Goal: Task Accomplishment & Management: Use online tool/utility

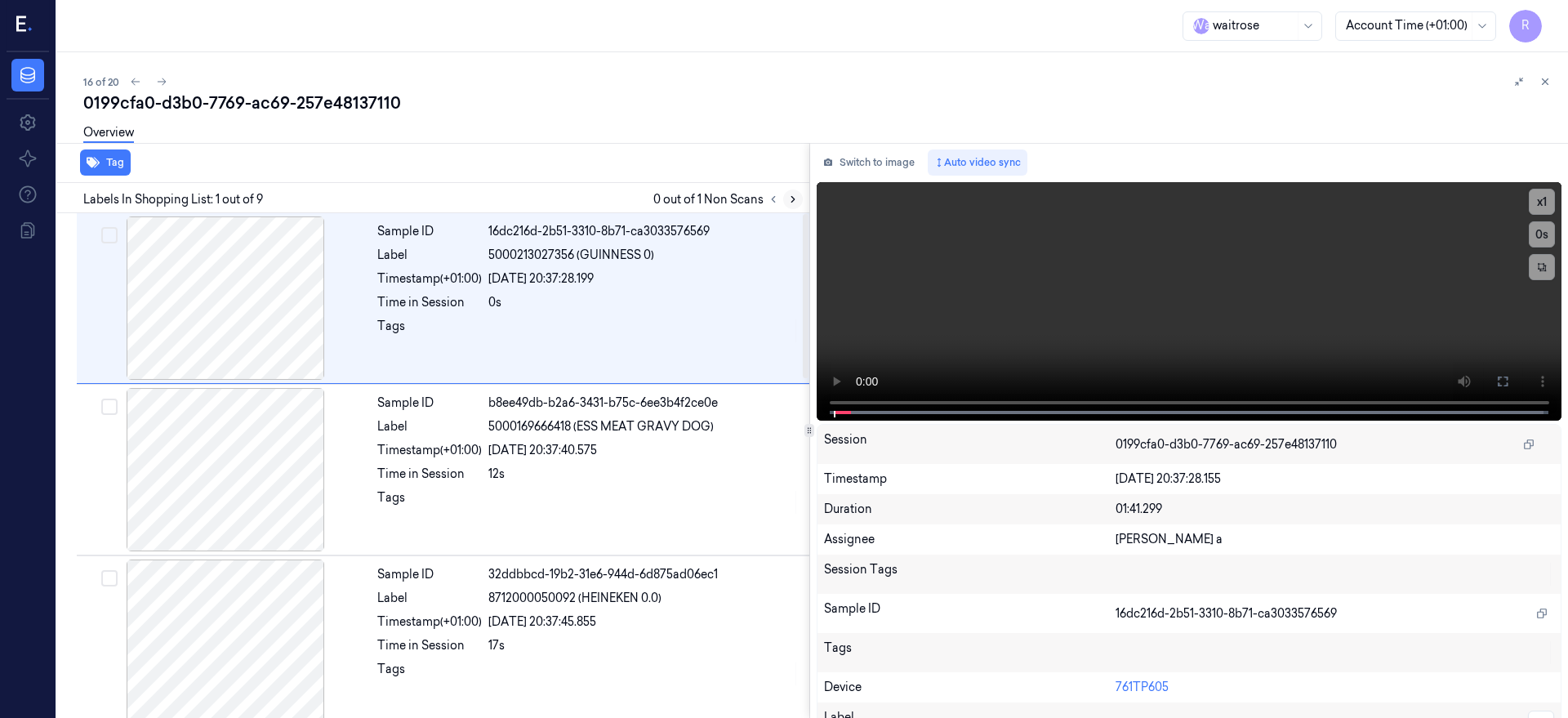
click at [799, 196] on icon at bounding box center [792, 199] width 12 height 12
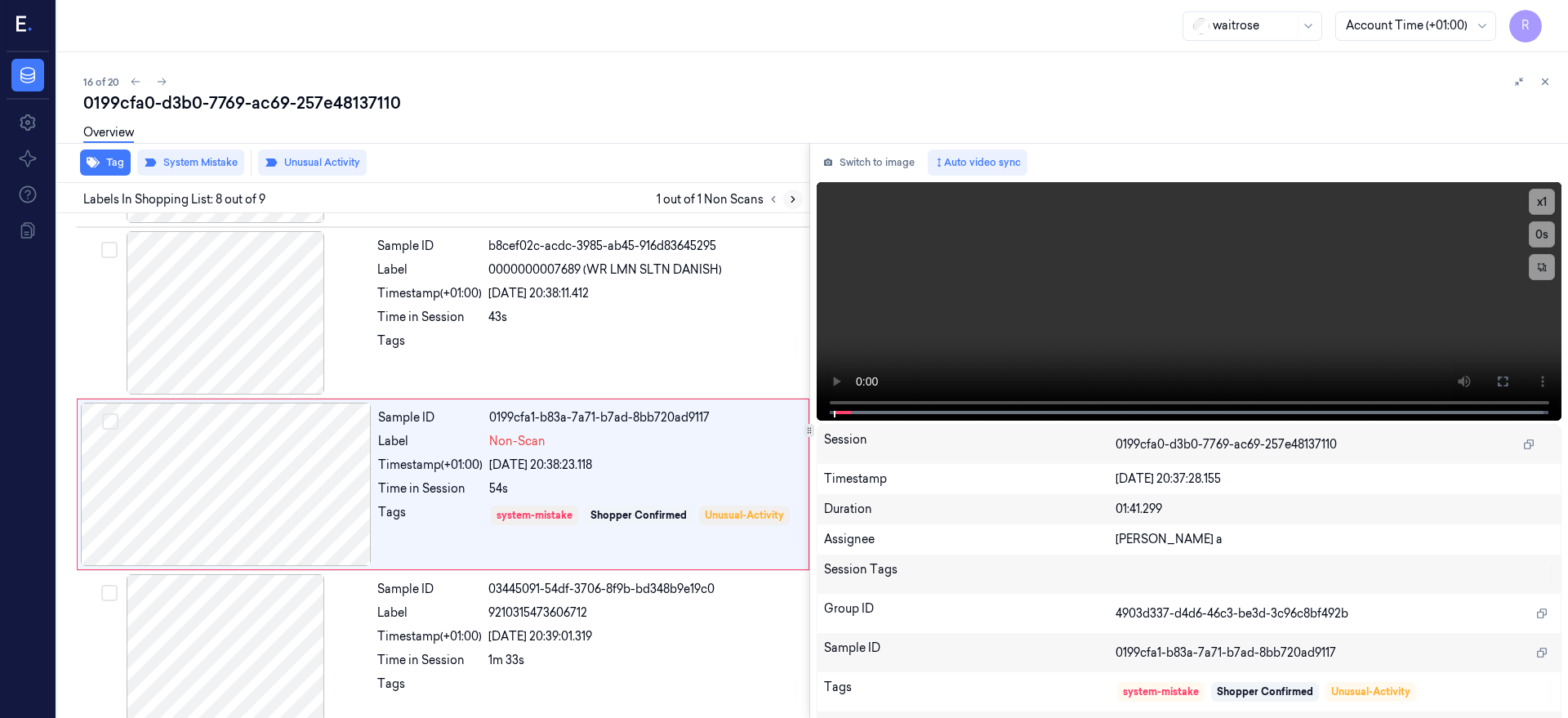
scroll to position [1032, 0]
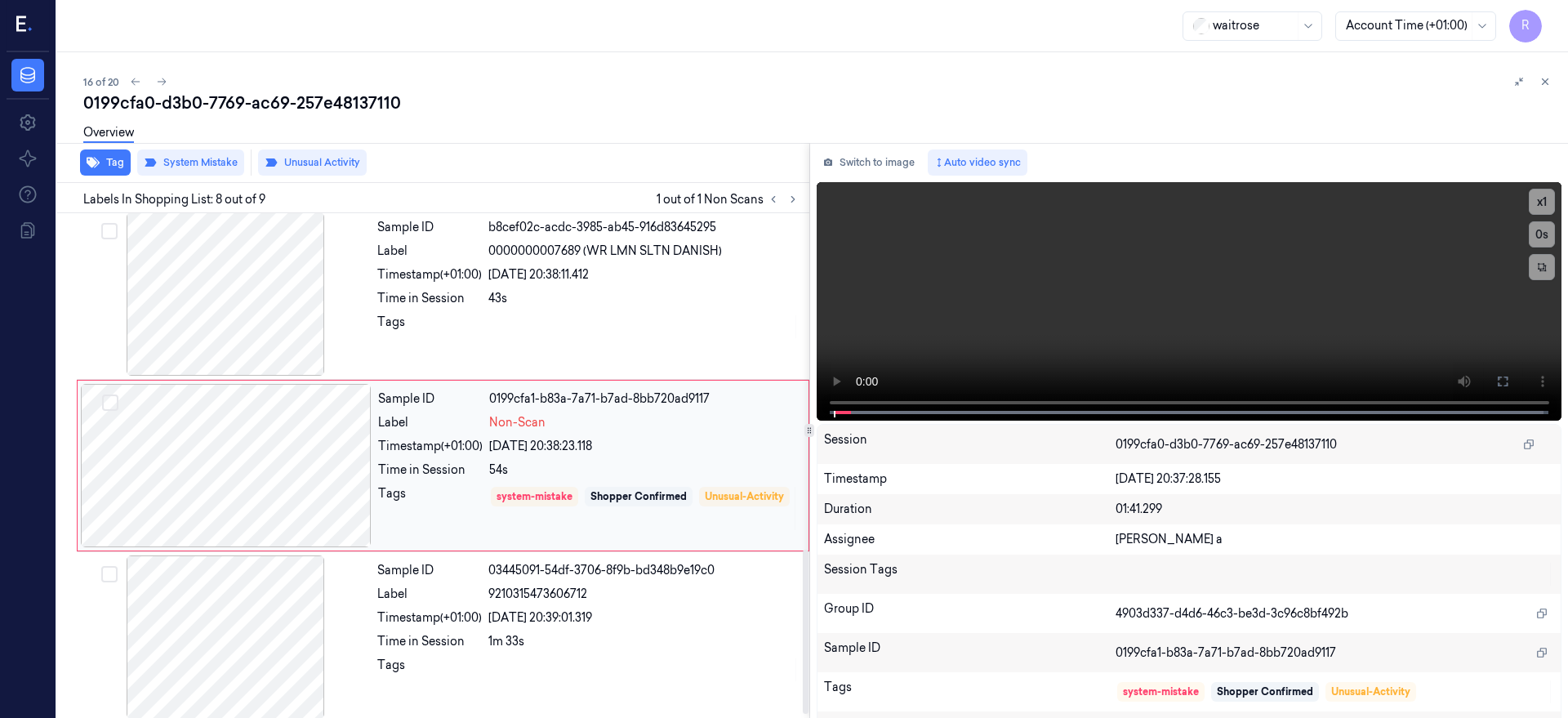
click at [258, 461] on div at bounding box center [226, 465] width 290 height 163
click at [233, 319] on div at bounding box center [225, 294] width 290 height 163
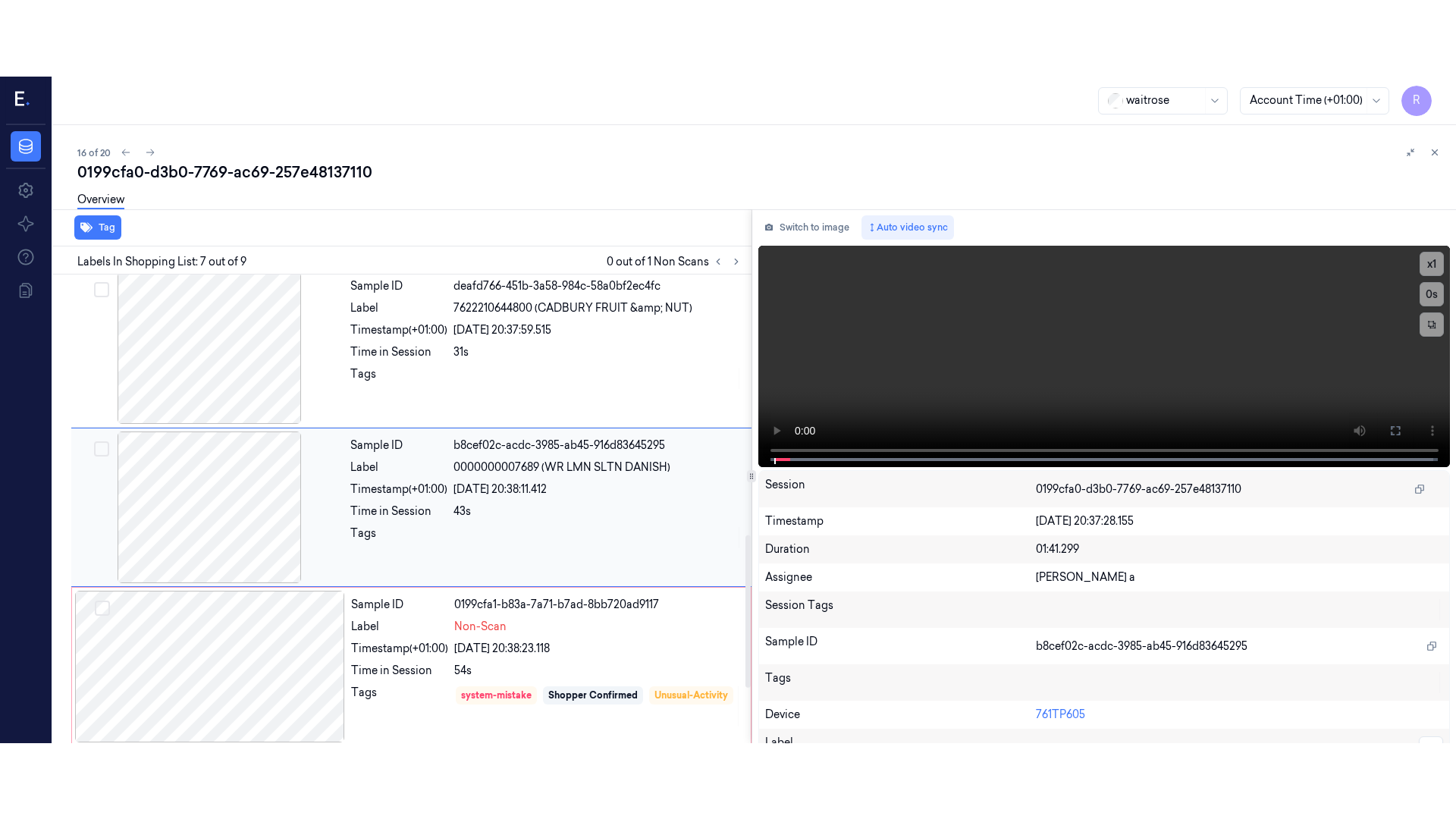
scroll to position [800, 0]
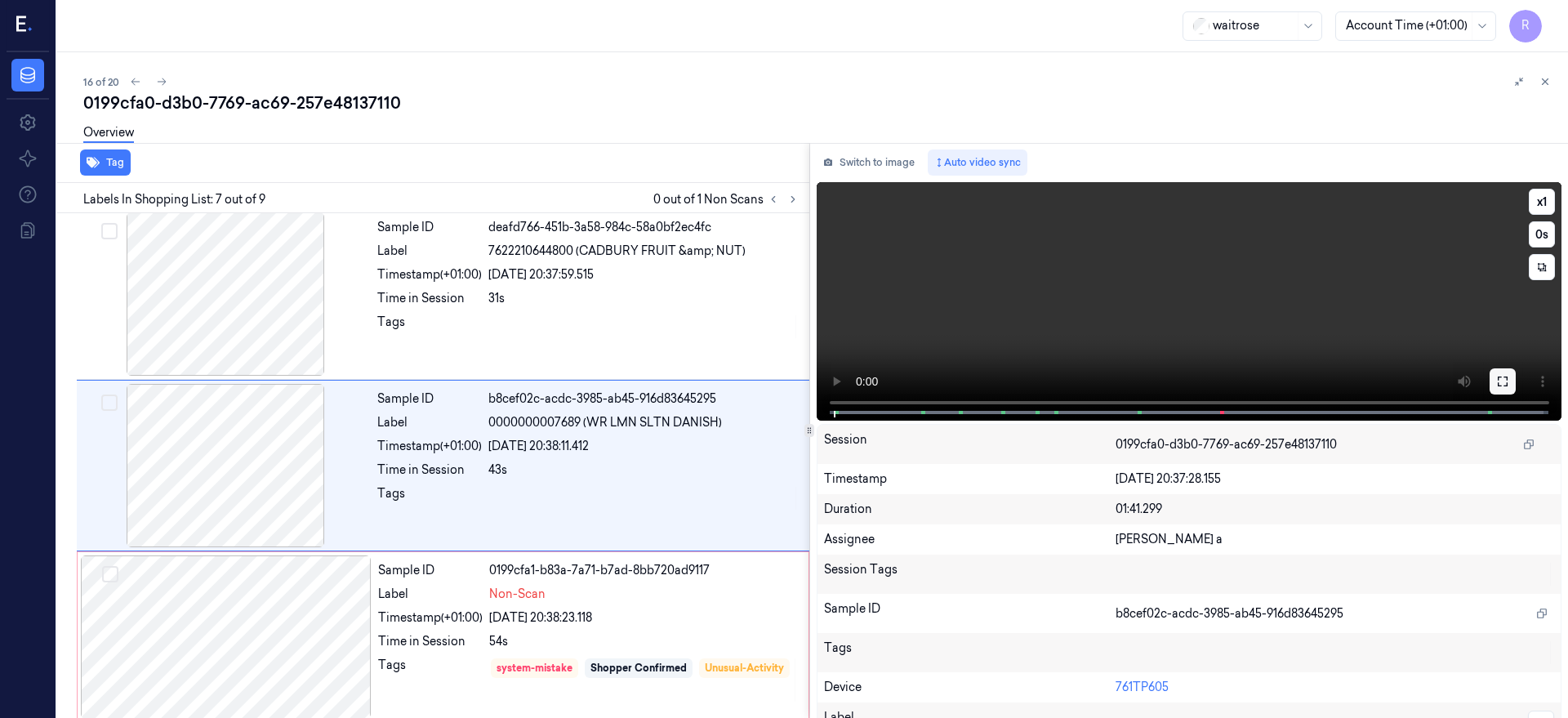
click at [1509, 377] on icon at bounding box center [1503, 381] width 13 height 13
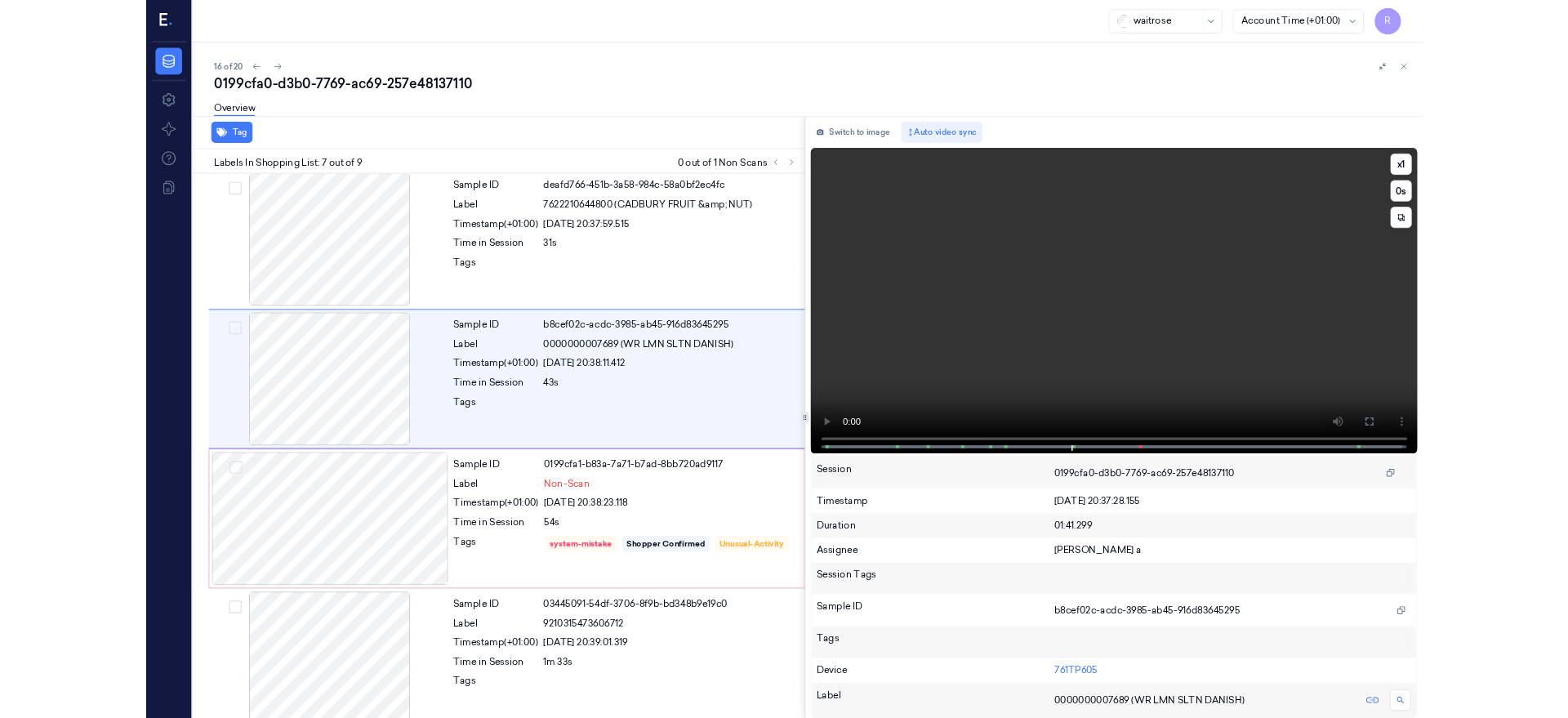
scroll to position [780, 0]
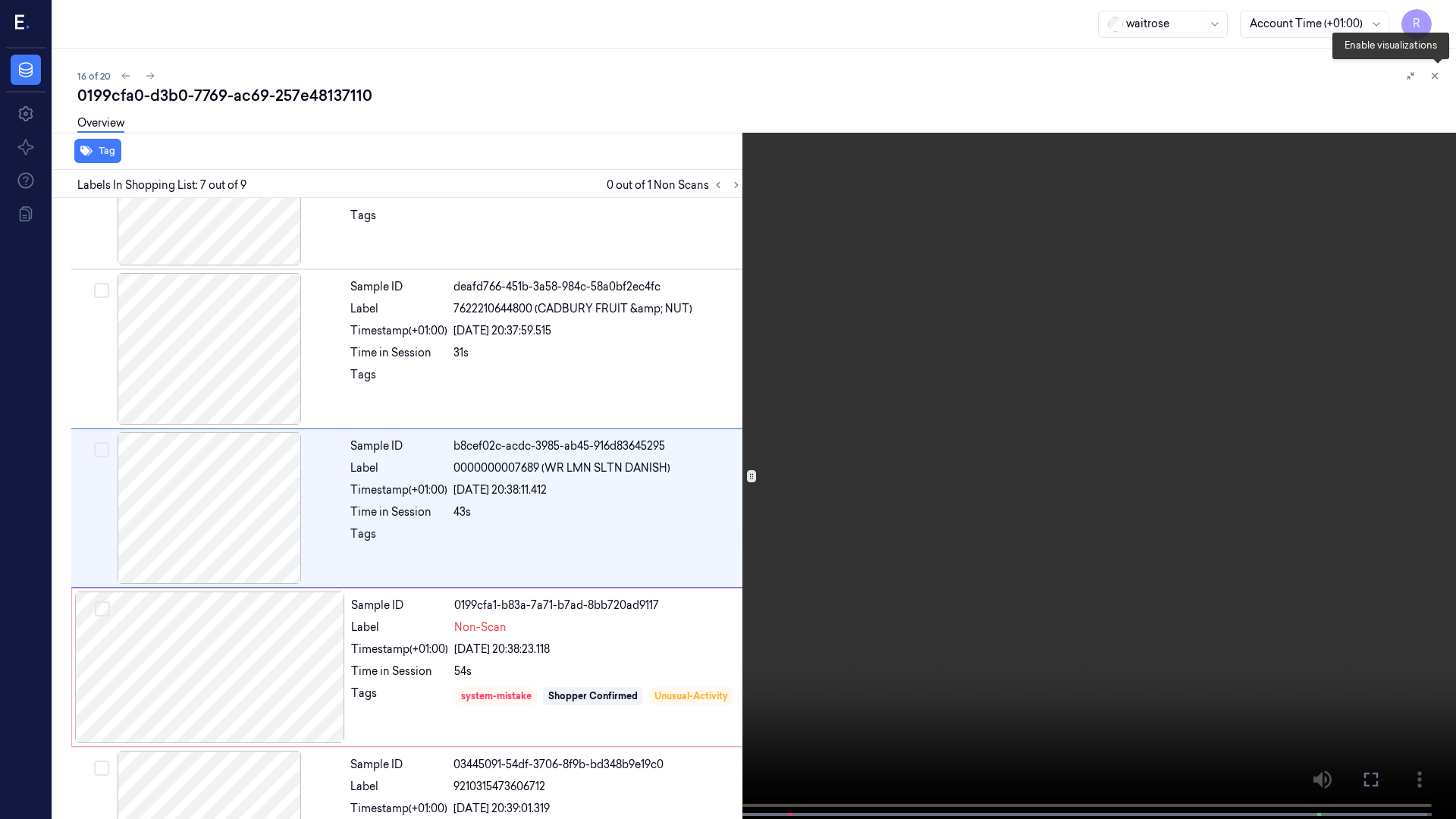
drag, startPoint x: 1432, startPoint y: 83, endPoint x: 1415, endPoint y: 127, distance: 47.2
click at [1432, 83] on button at bounding box center [1438, 78] width 24 height 24
click at [1014, 339] on video at bounding box center [728, 411] width 1456 height 822
click at [1435, 76] on icon at bounding box center [1438, 78] width 22 height 22
click at [911, 639] on video at bounding box center [728, 411] width 1456 height 822
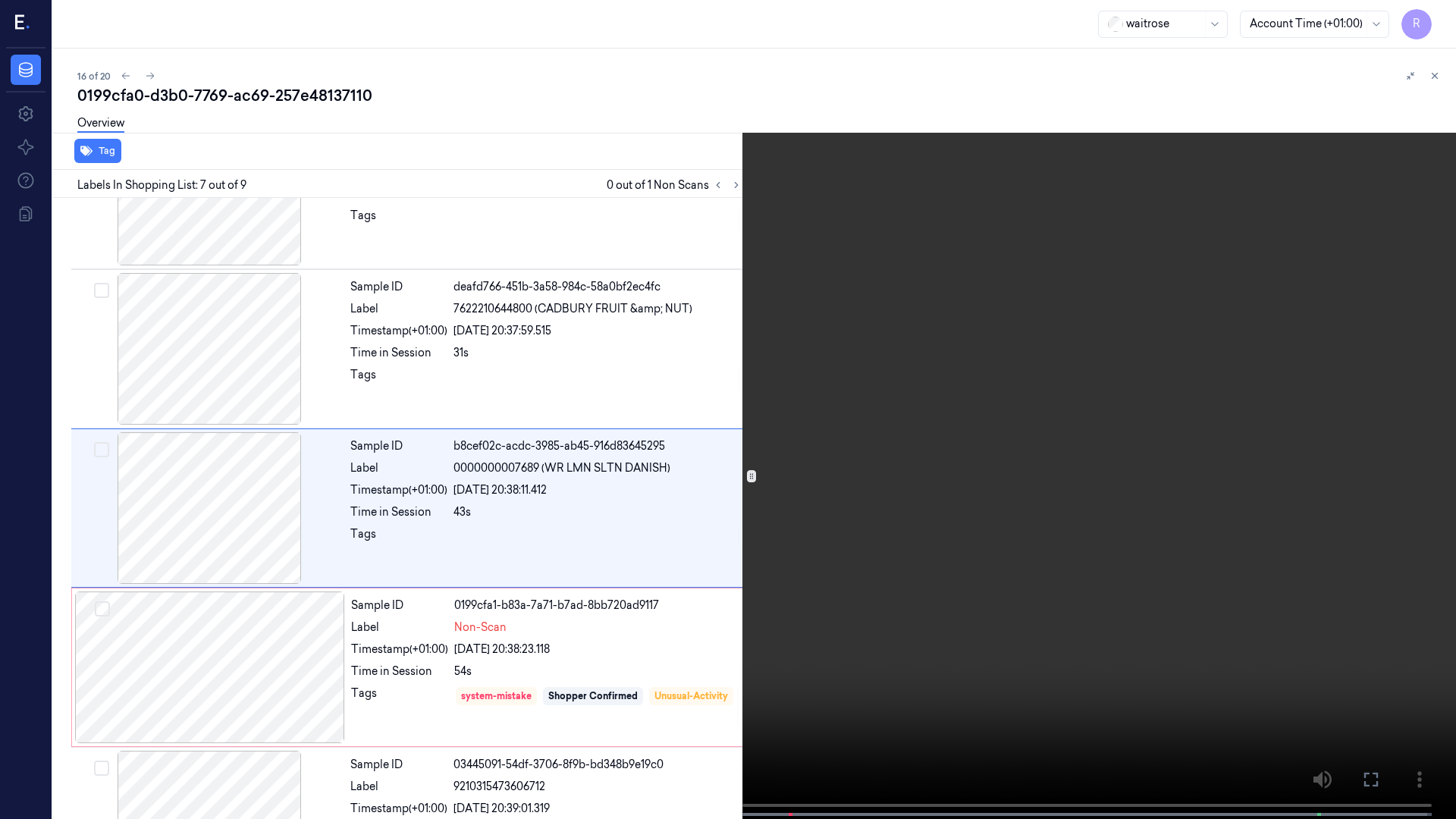
click at [911, 639] on video at bounding box center [728, 411] width 1456 height 822
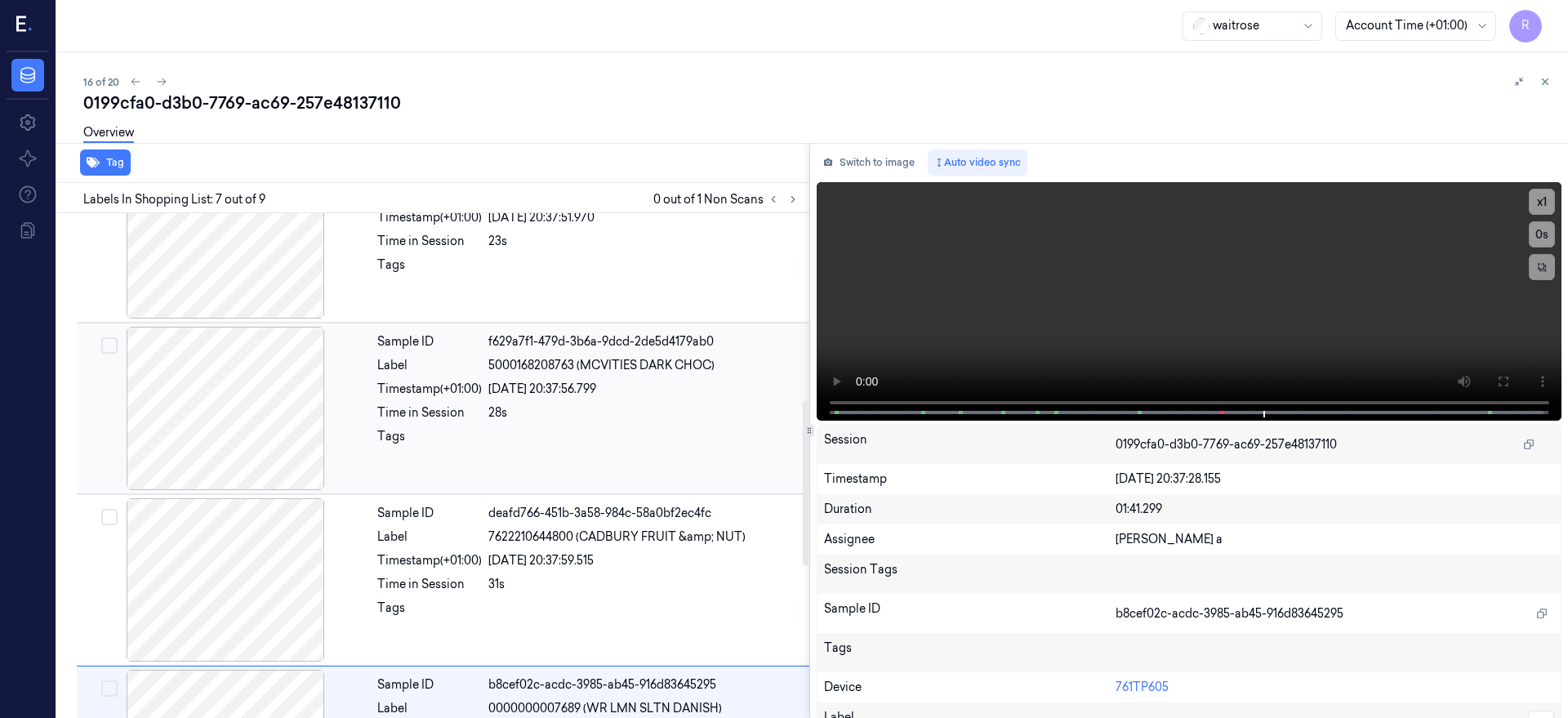
click at [280, 462] on div at bounding box center [225, 408] width 290 height 163
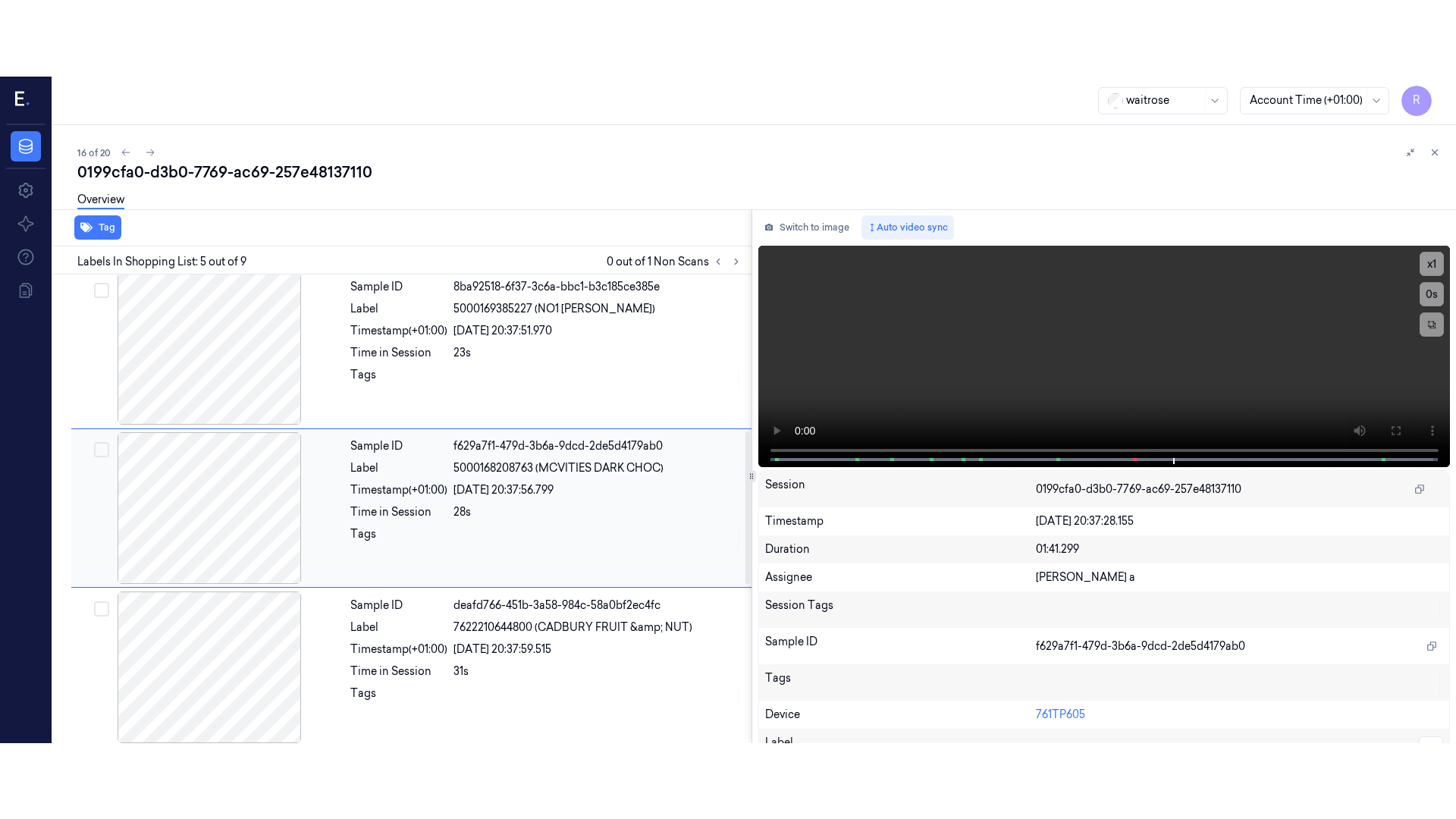
scroll to position [482, 0]
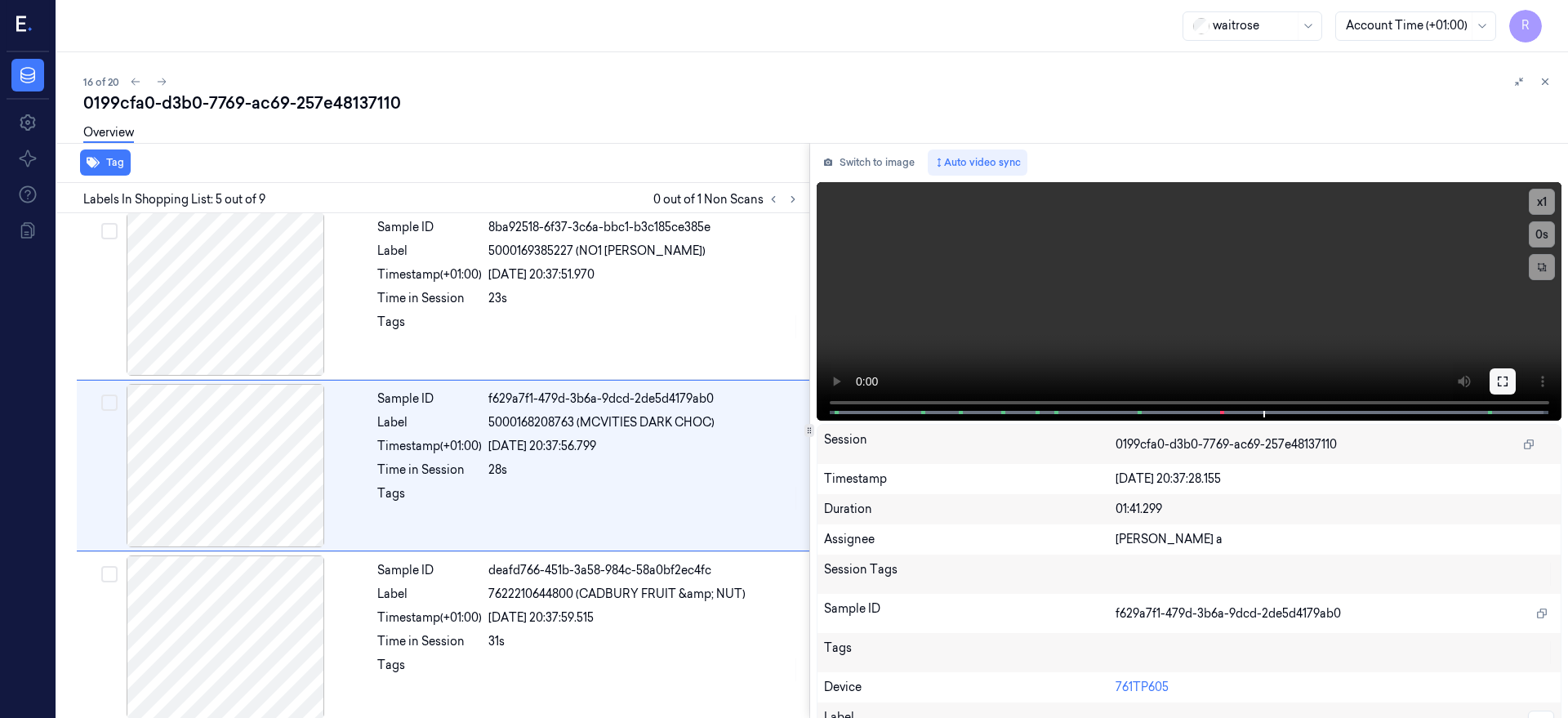
click at [1509, 386] on icon at bounding box center [1503, 381] width 13 height 13
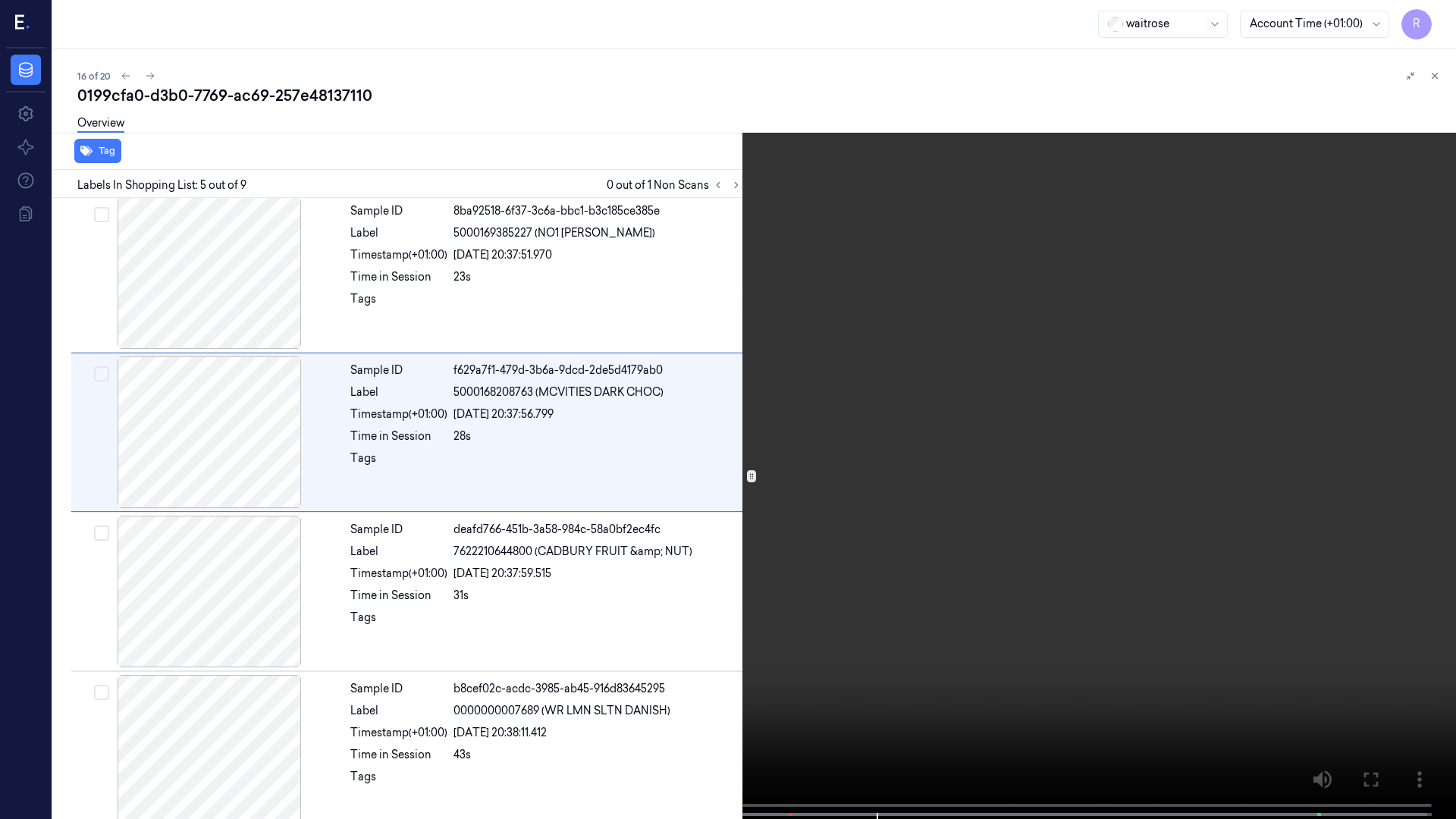
drag, startPoint x: 1434, startPoint y: 75, endPoint x: 1395, endPoint y: 134, distance: 70.7
click at [1434, 75] on icon at bounding box center [1438, 79] width 11 height 11
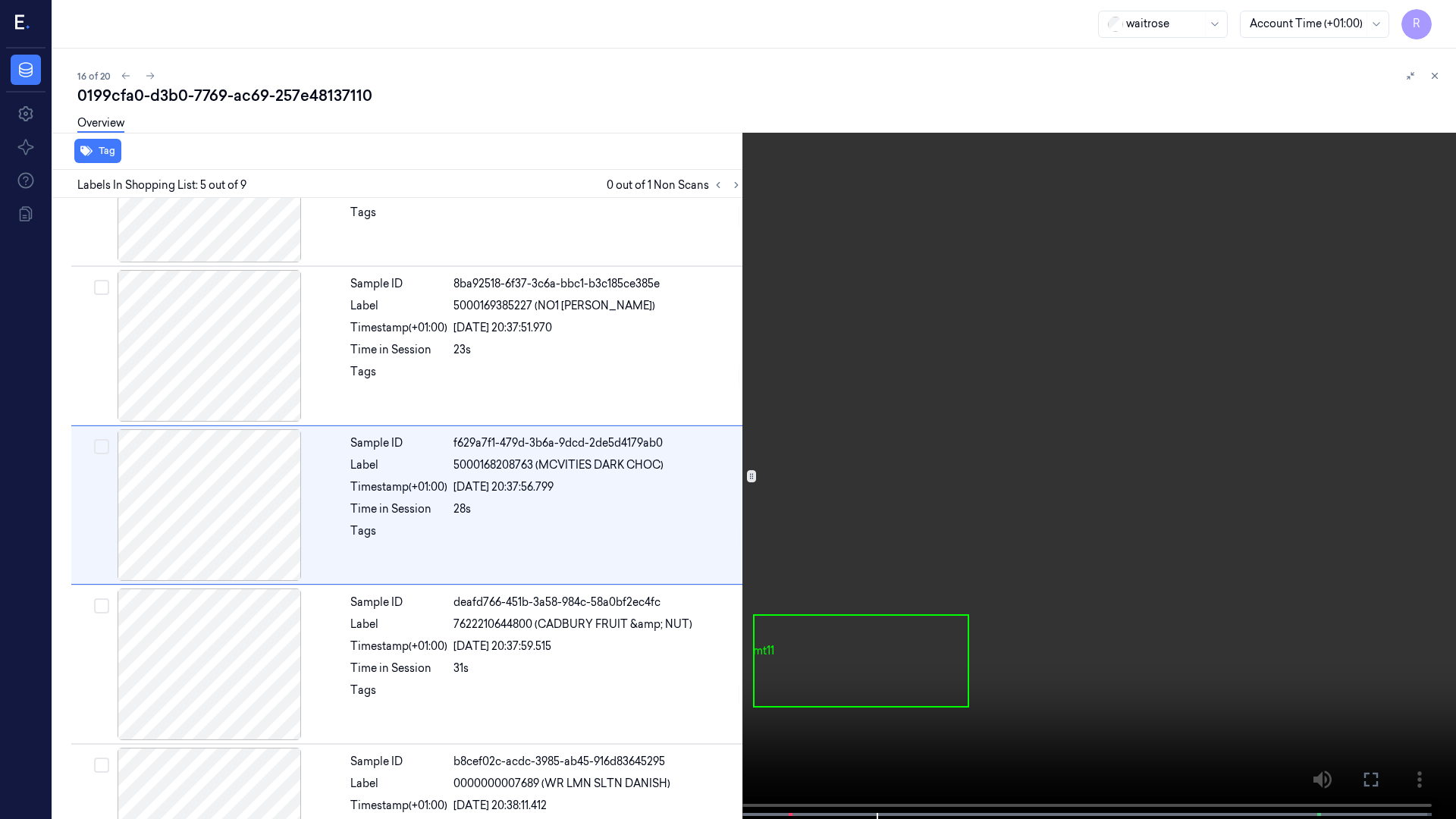
scroll to position [406, 0]
click at [893, 577] on video at bounding box center [728, 411] width 1456 height 822
click at [933, 512] on video at bounding box center [728, 411] width 1456 height 822
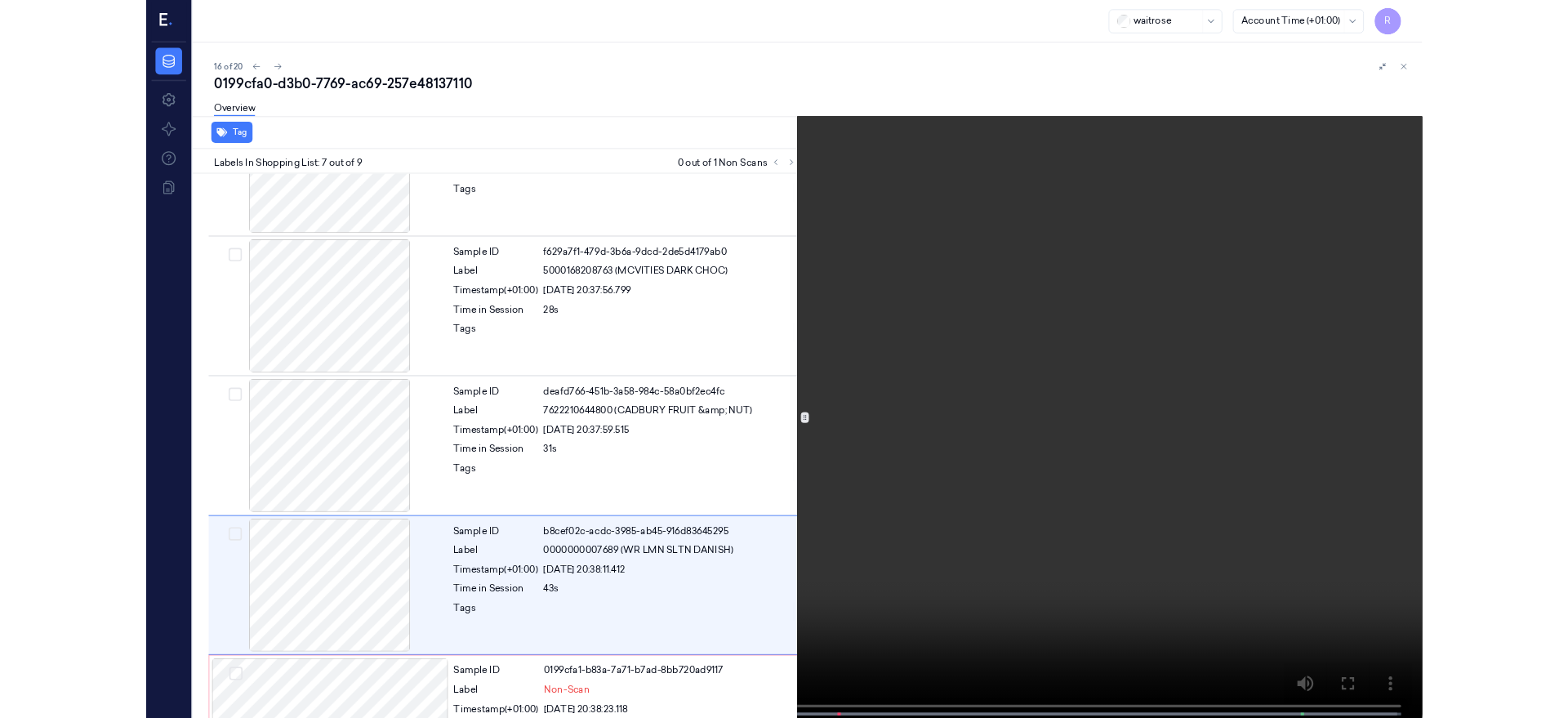
scroll to position [780, 0]
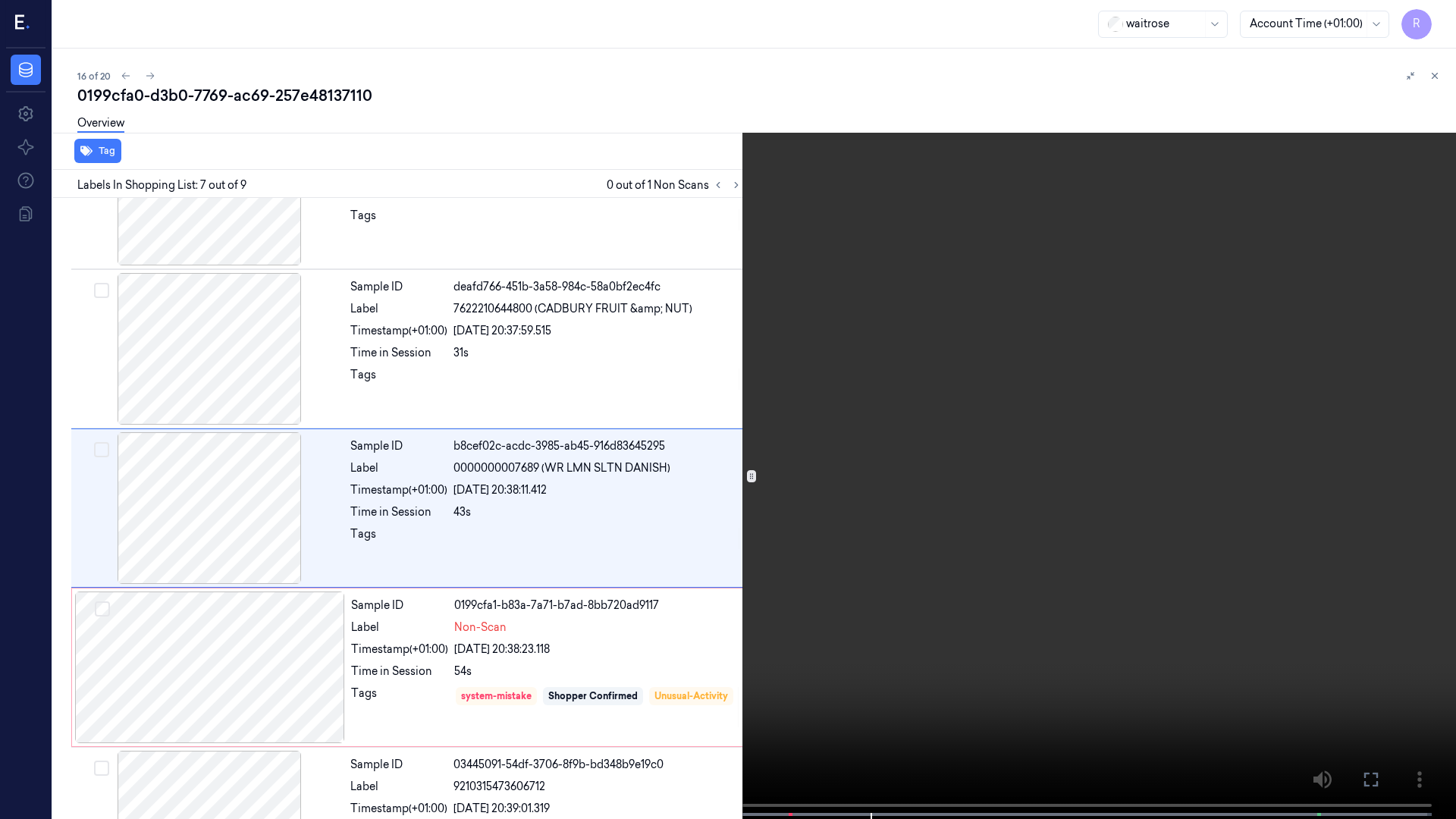
click at [681, 546] on video at bounding box center [728, 411] width 1456 height 822
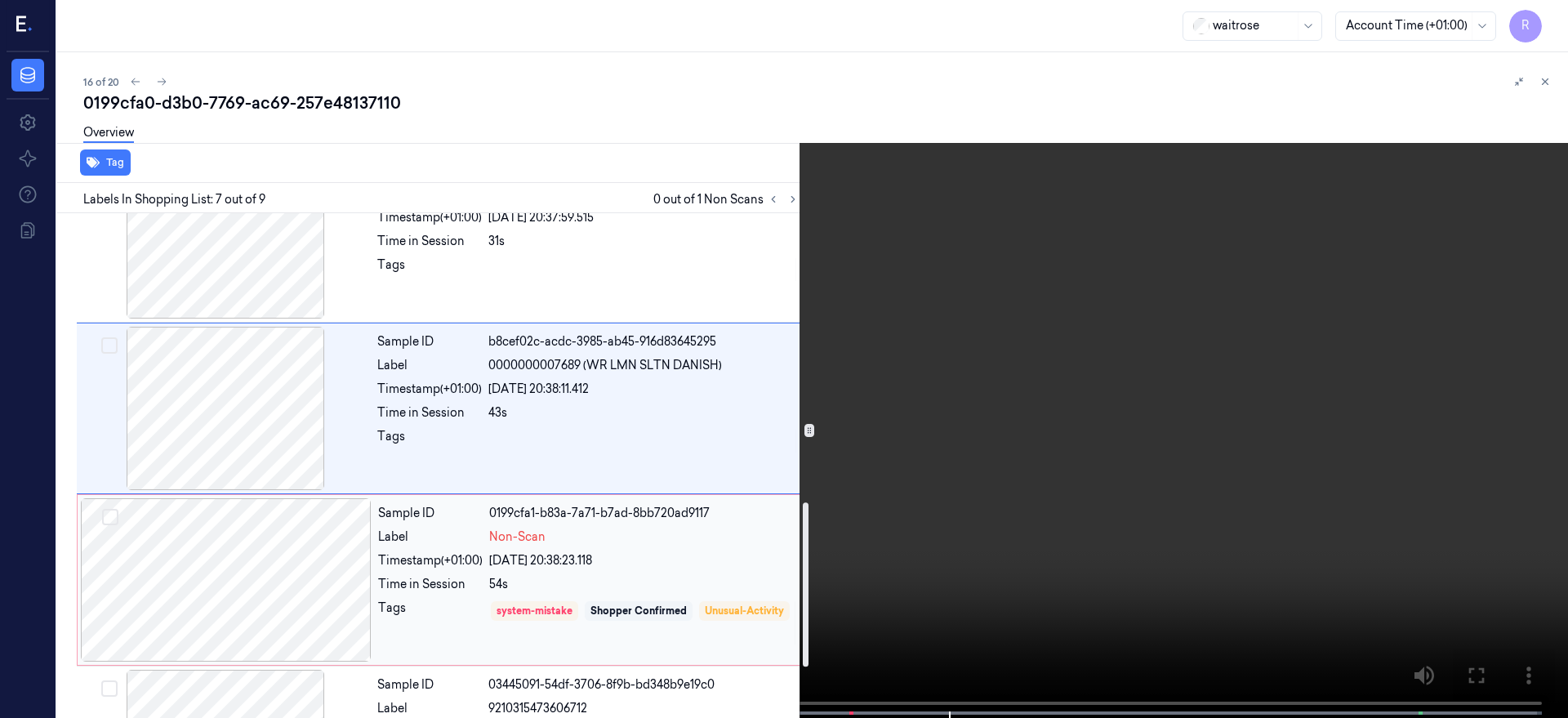
scroll to position [1043, 0]
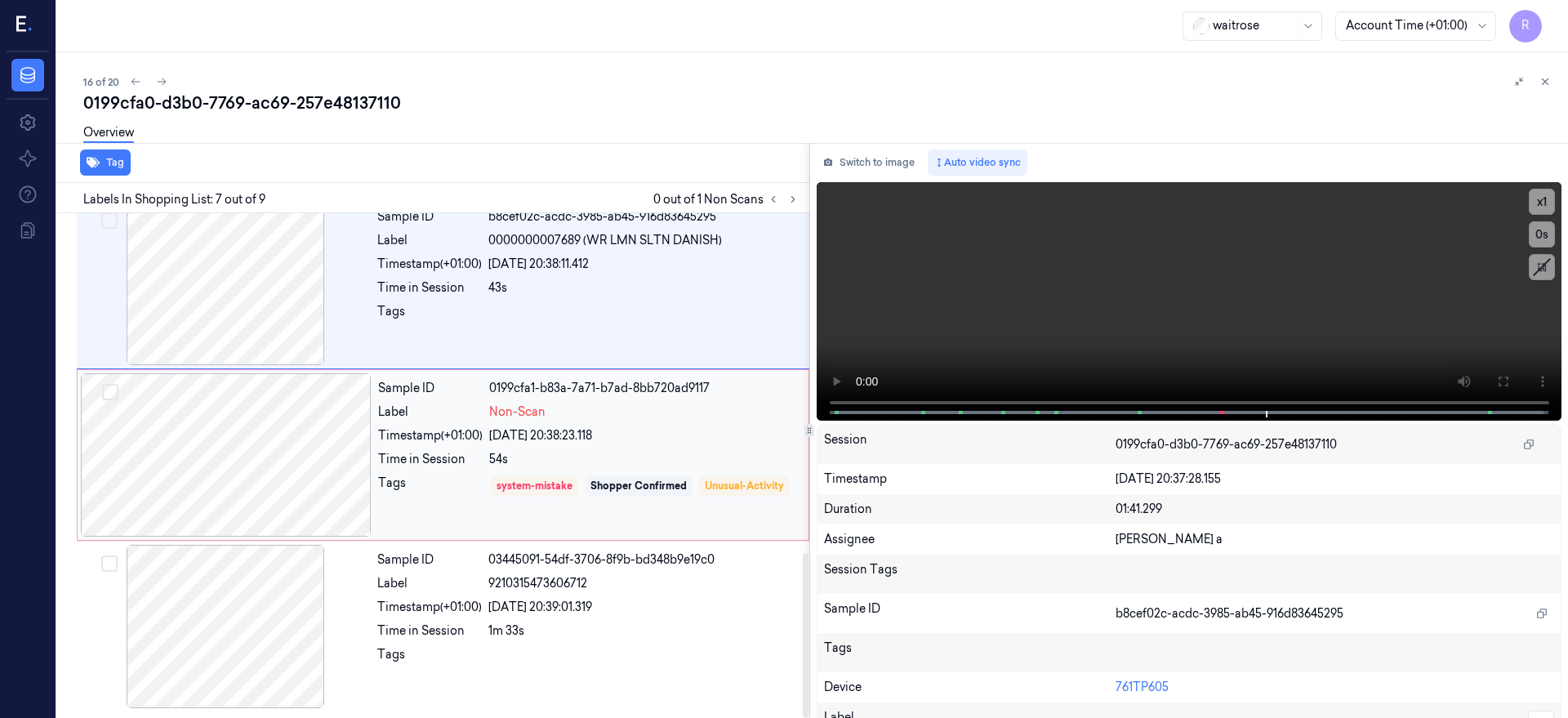
click at [226, 482] on div at bounding box center [226, 455] width 290 height 163
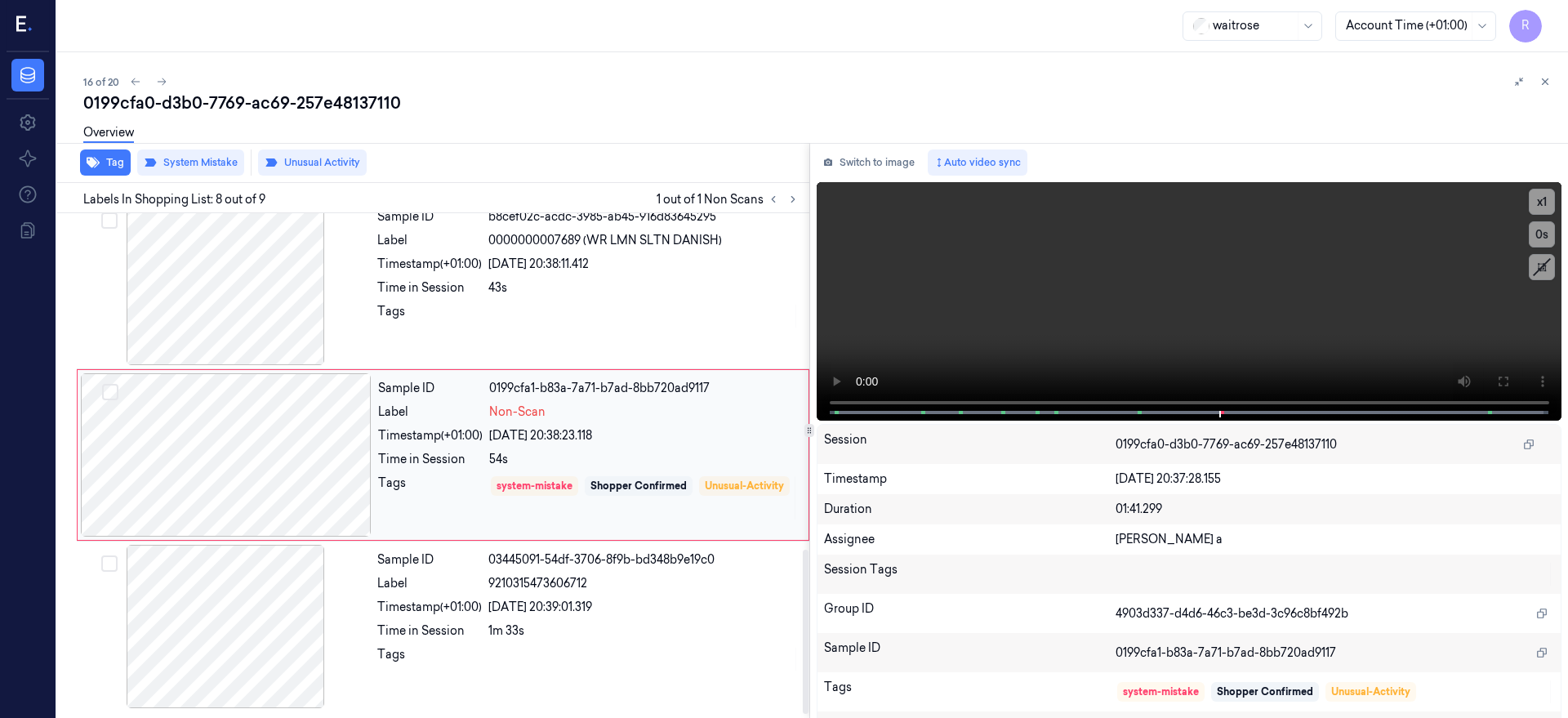
scroll to position [1032, 0]
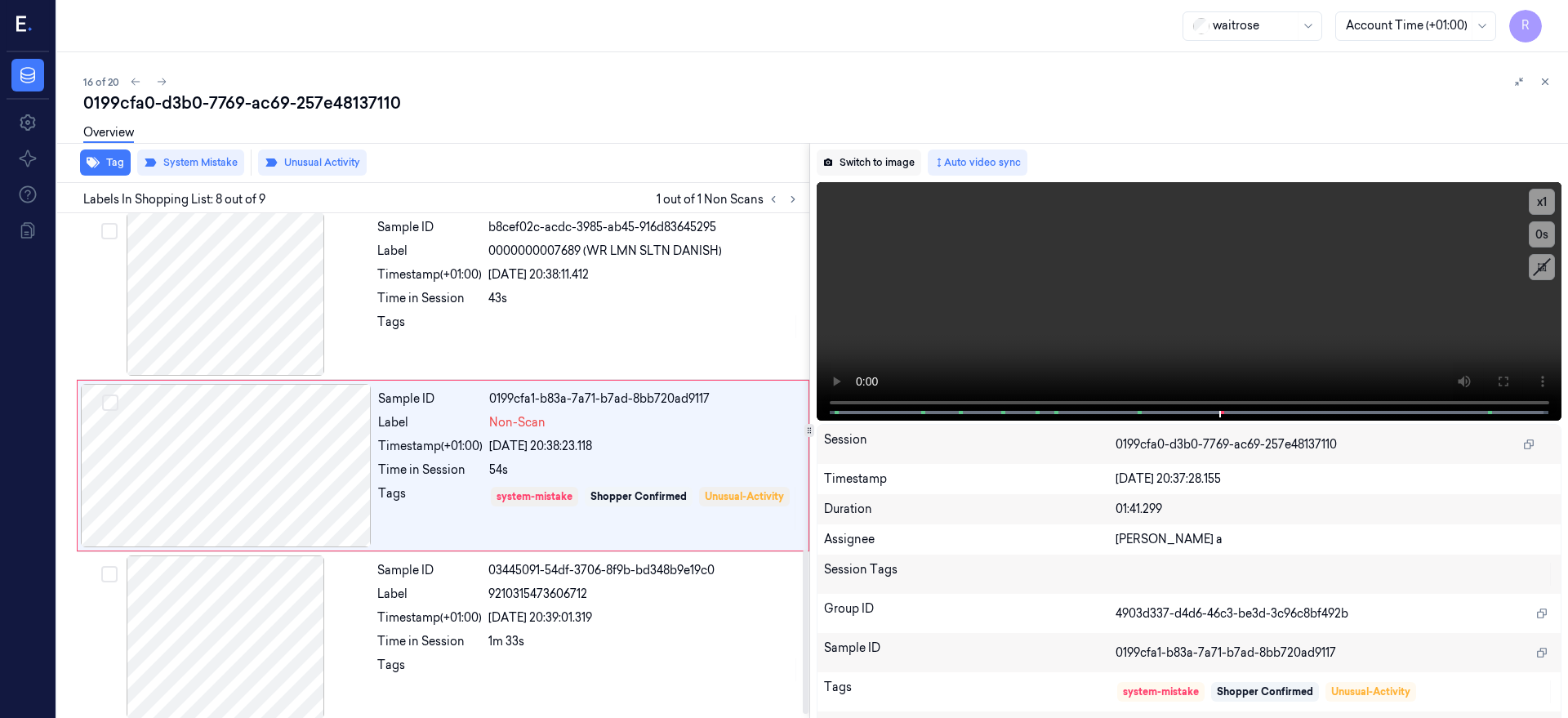
click at [890, 158] on button "Switch to image" at bounding box center [868, 162] width 105 height 26
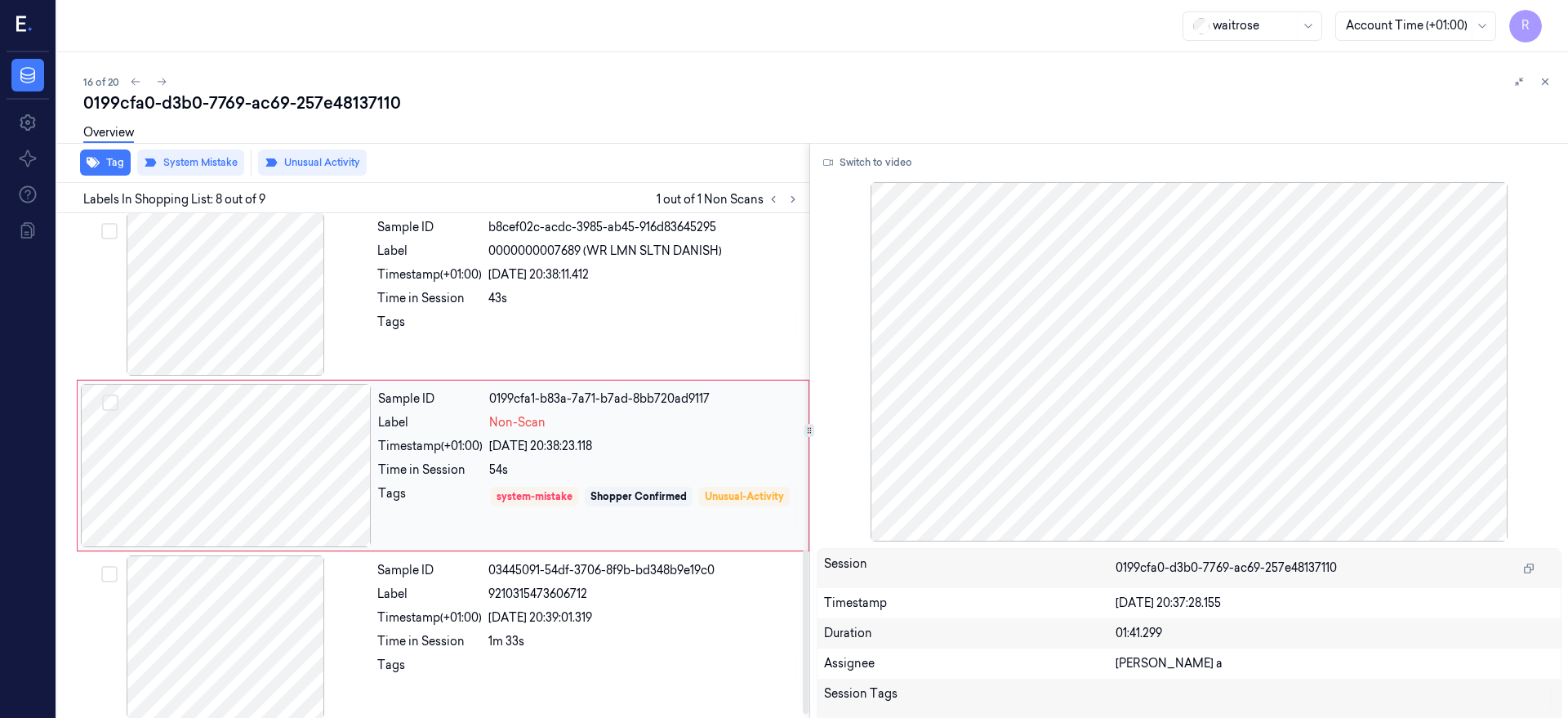
click at [337, 480] on div at bounding box center [226, 465] width 290 height 163
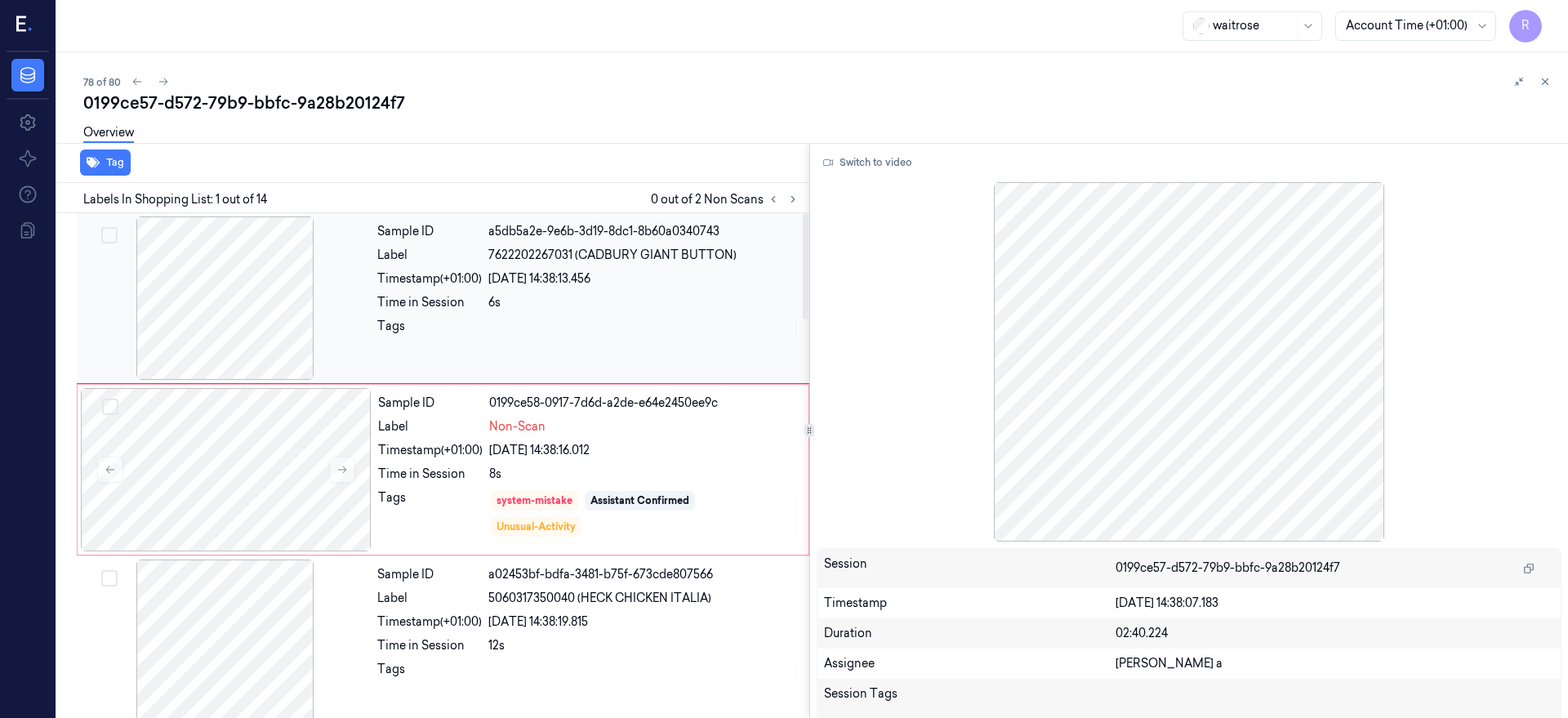
click at [218, 286] on div at bounding box center [225, 297] width 290 height 163
click at [895, 174] on button "Switch to video" at bounding box center [868, 162] width 102 height 26
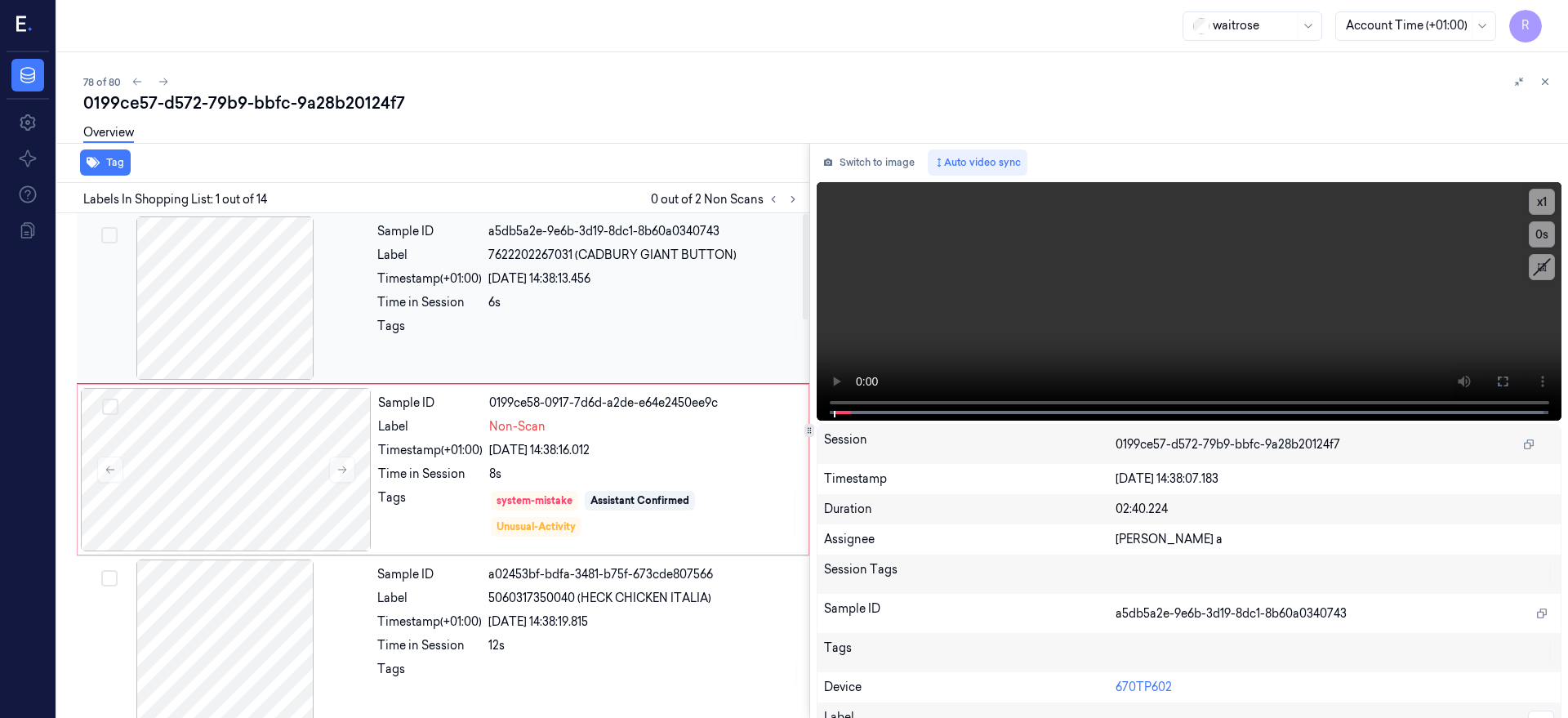
click at [187, 279] on div at bounding box center [225, 297] width 290 height 163
click at [1509, 381] on icon at bounding box center [1503, 381] width 13 height 13
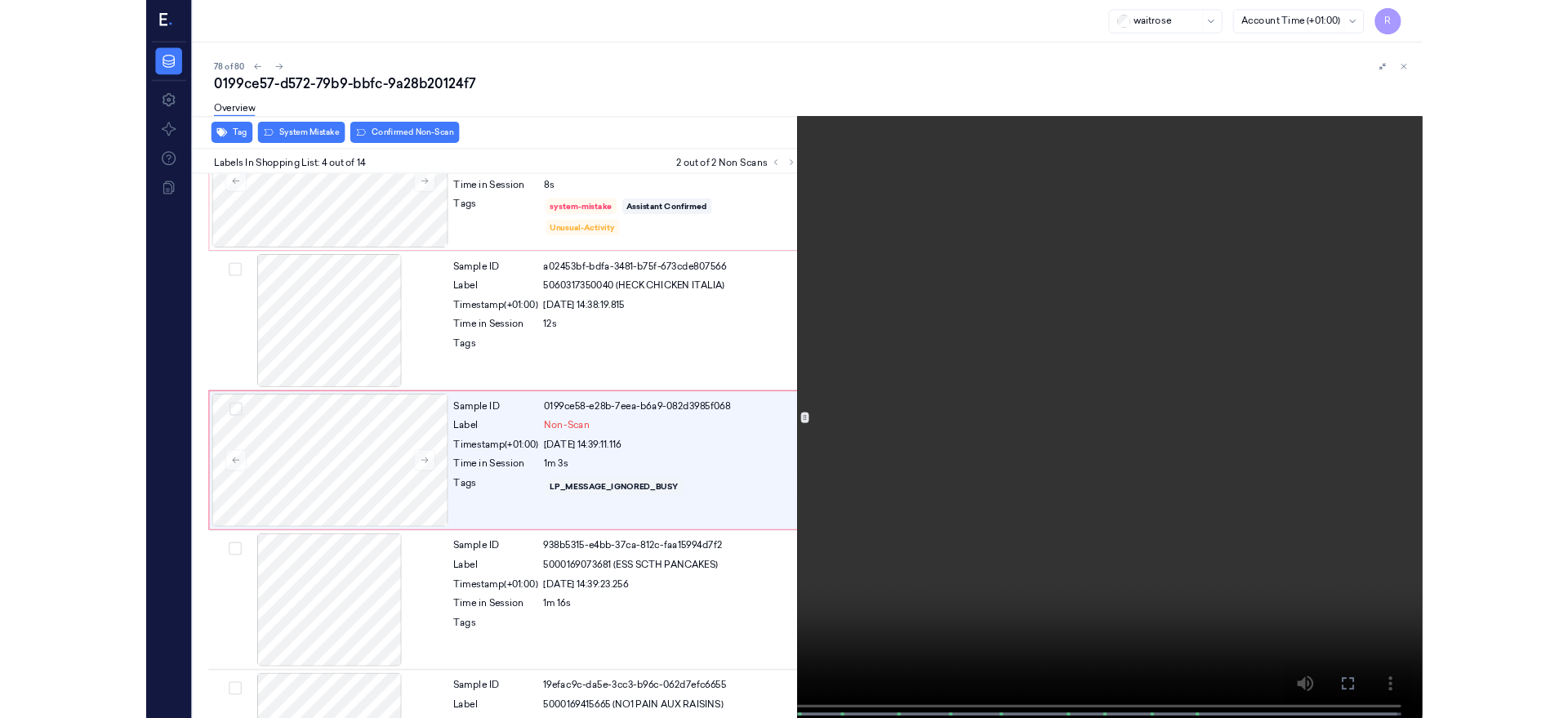
scroll to position [265, 0]
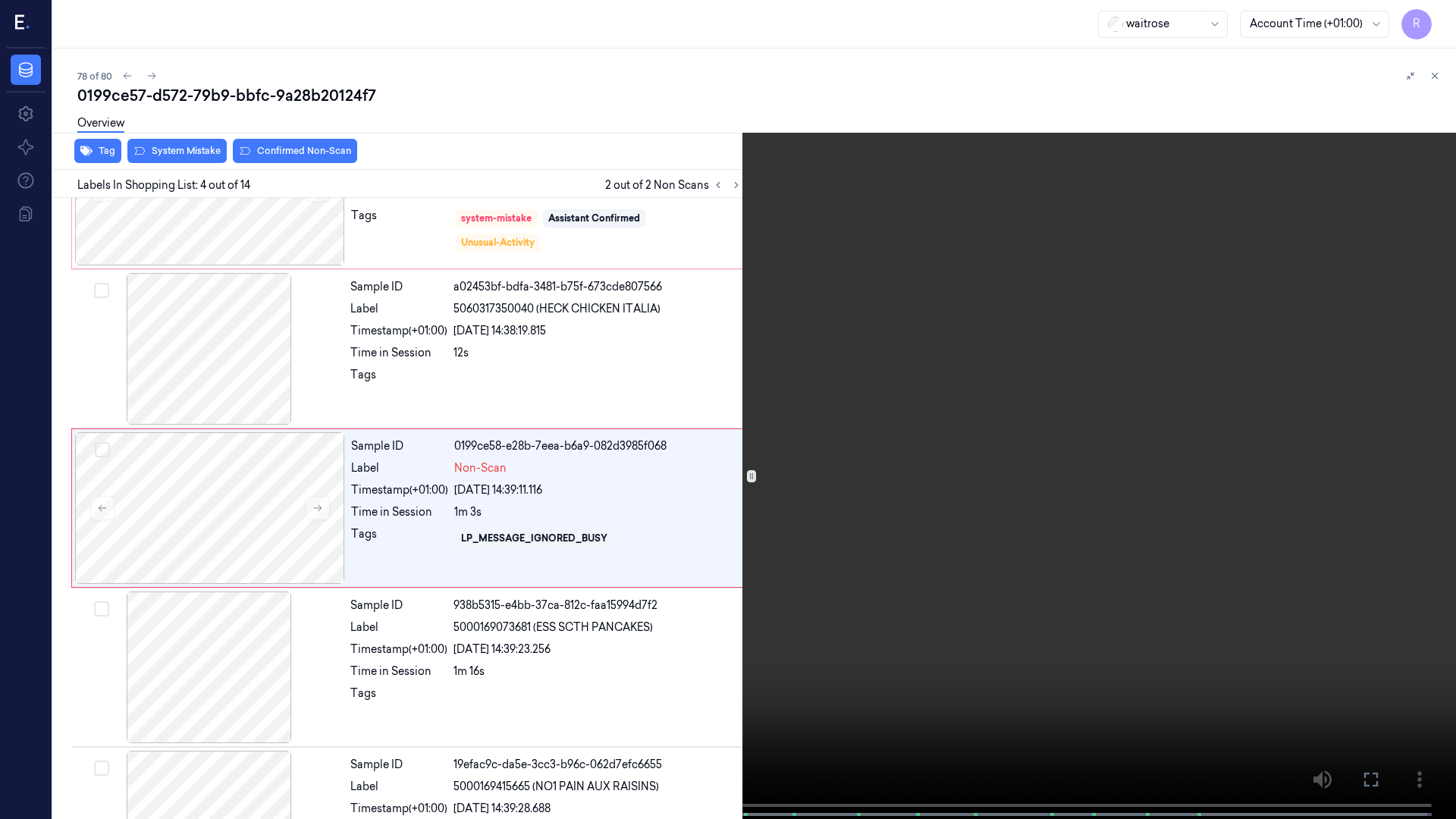
click at [780, 479] on video at bounding box center [728, 411] width 1456 height 822
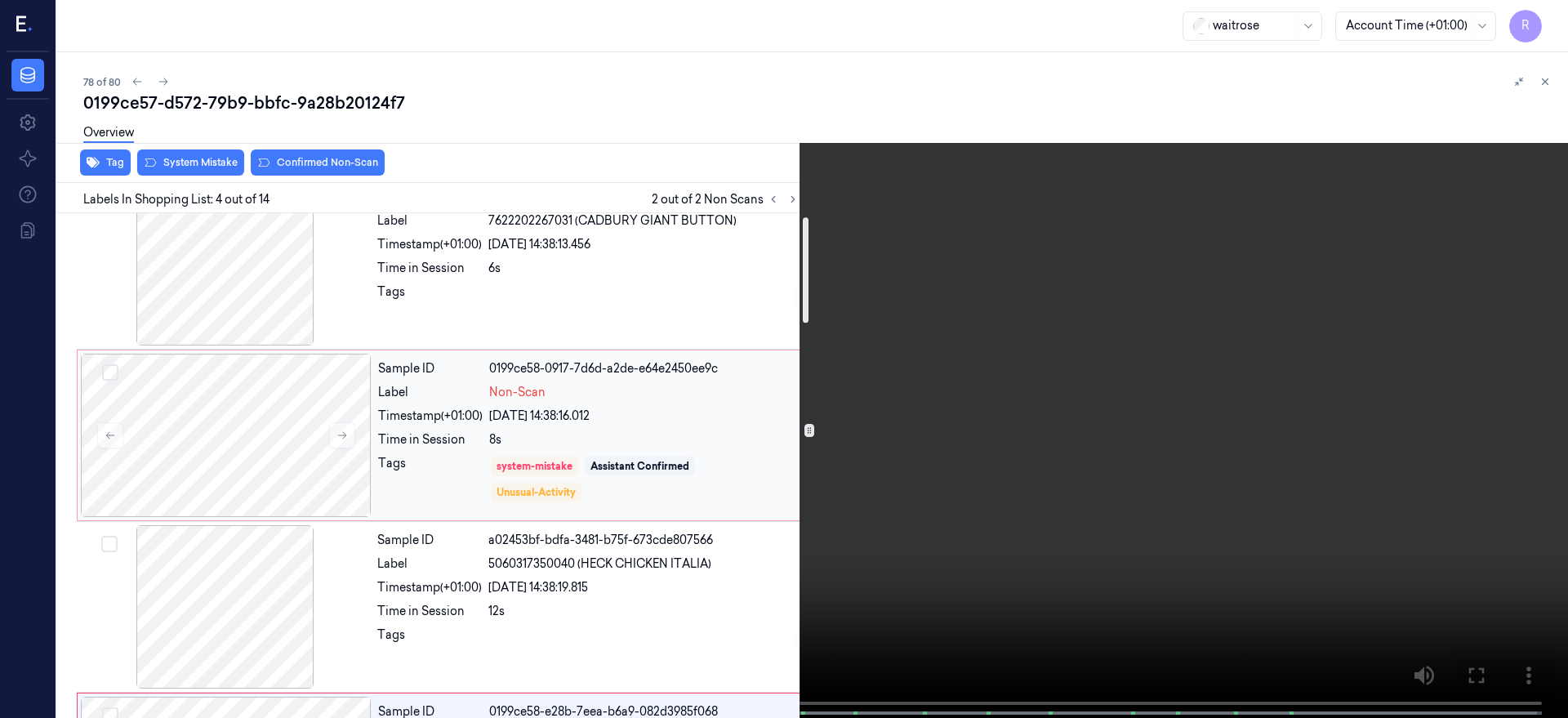
scroll to position [0, 0]
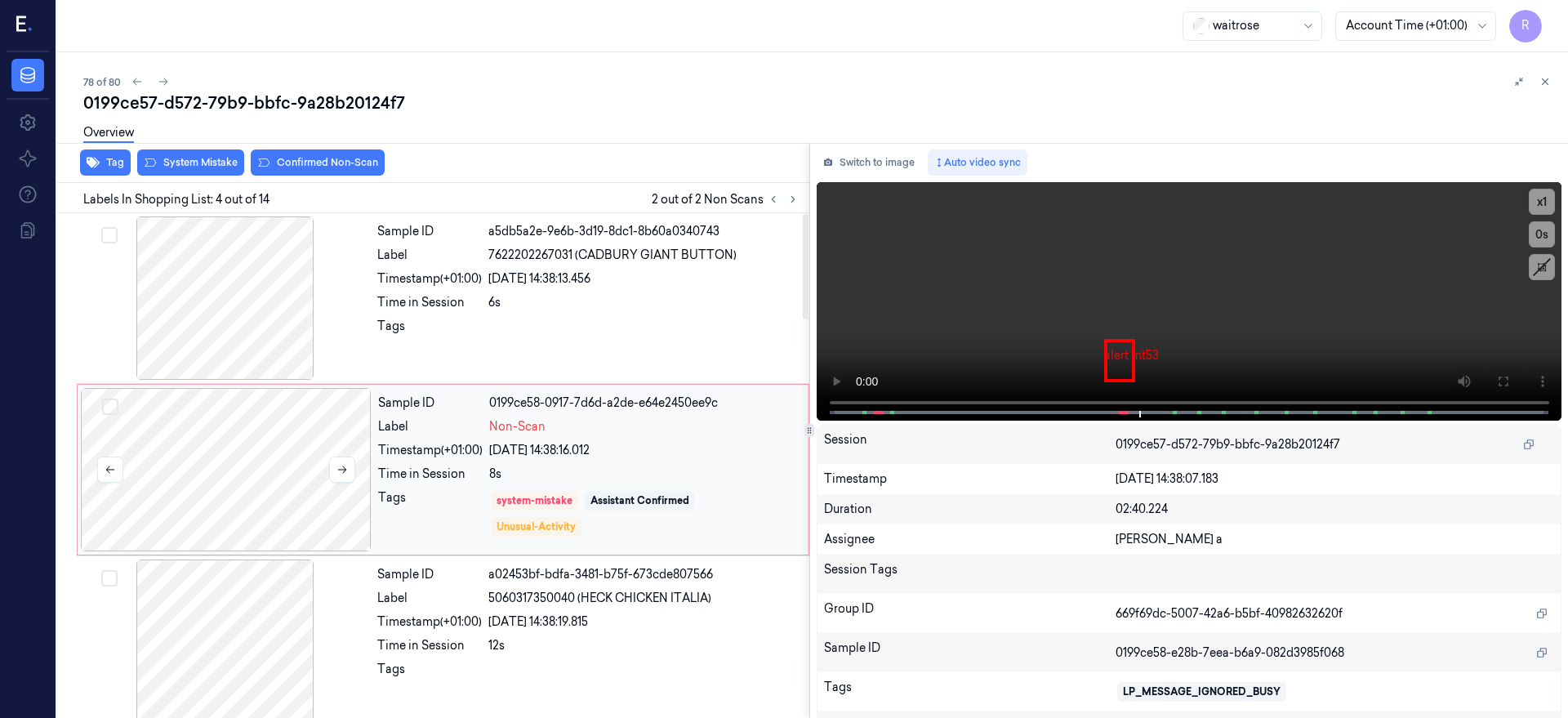
click at [205, 428] on div at bounding box center [226, 469] width 290 height 163
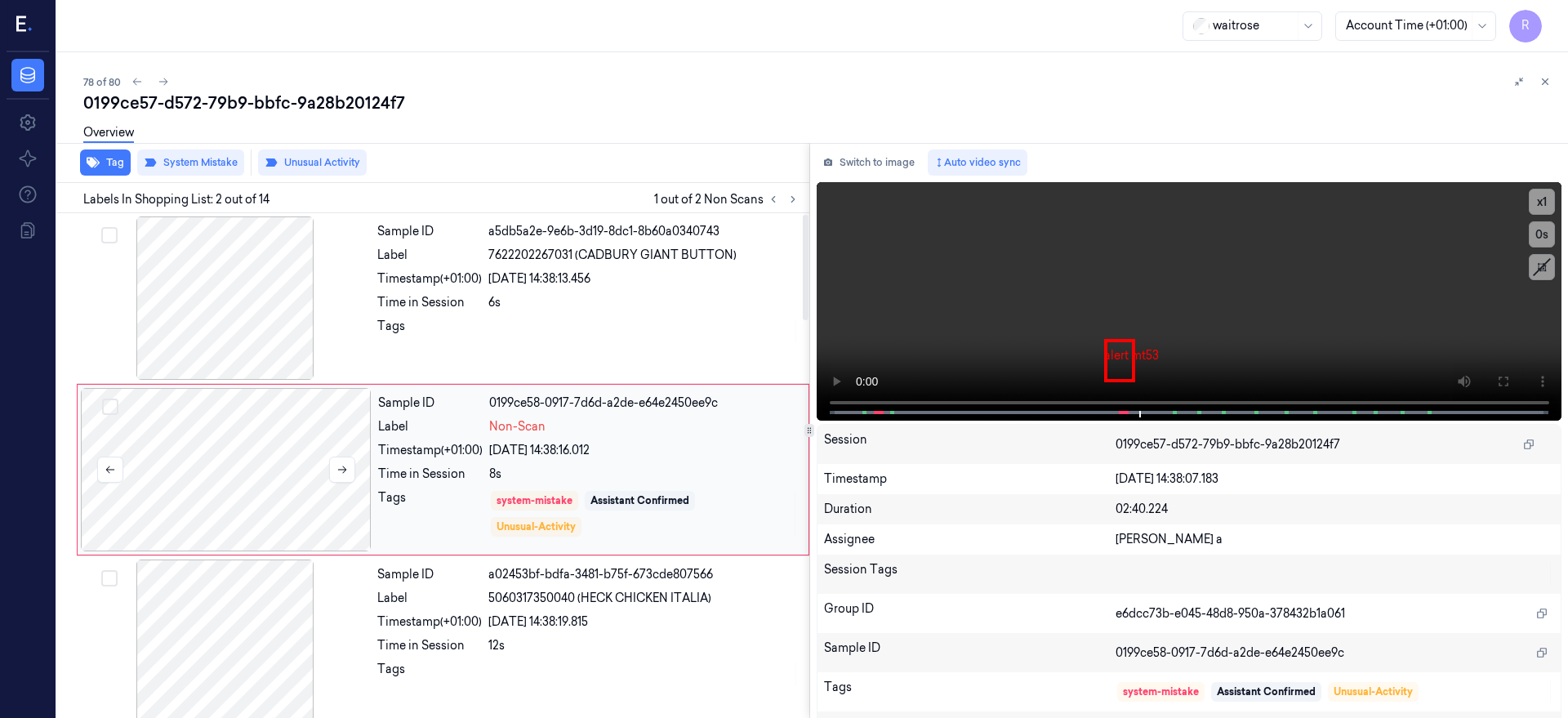
scroll to position [4, 0]
